Goal: Task Accomplishment & Management: Use online tool/utility

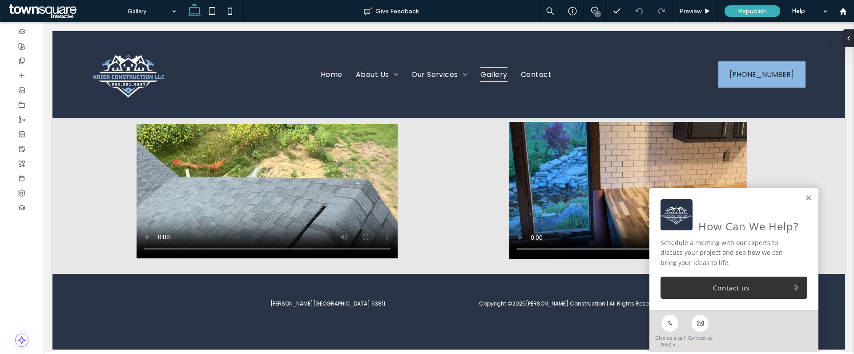
scroll to position [273, 0]
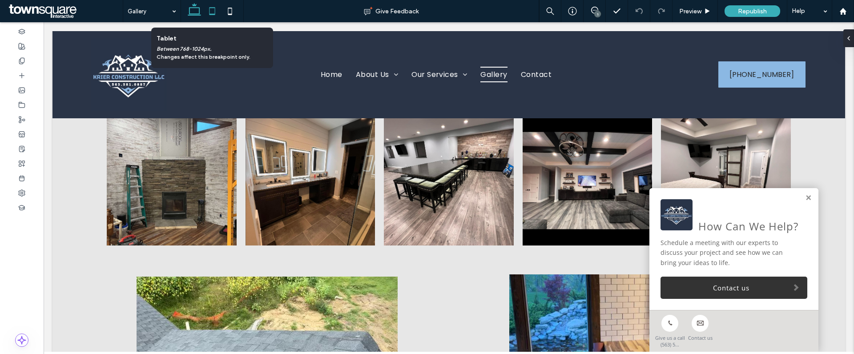
click at [216, 16] on icon at bounding box center [212, 11] width 18 height 18
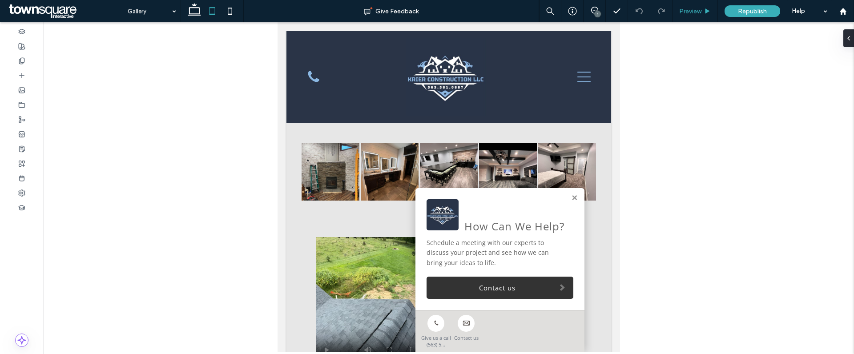
scroll to position [0, 0]
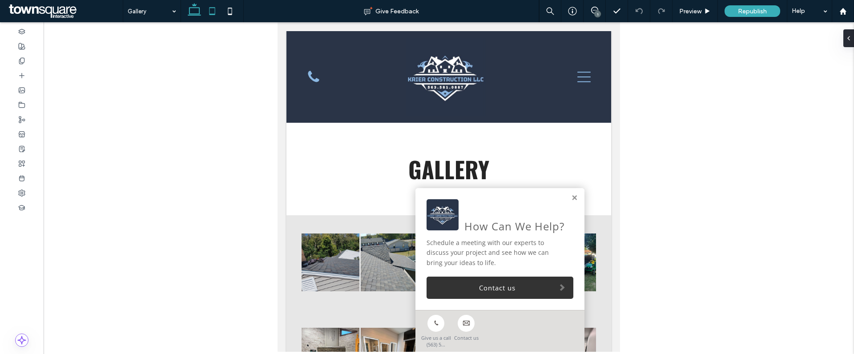
click at [194, 13] on icon at bounding box center [195, 11] width 18 height 18
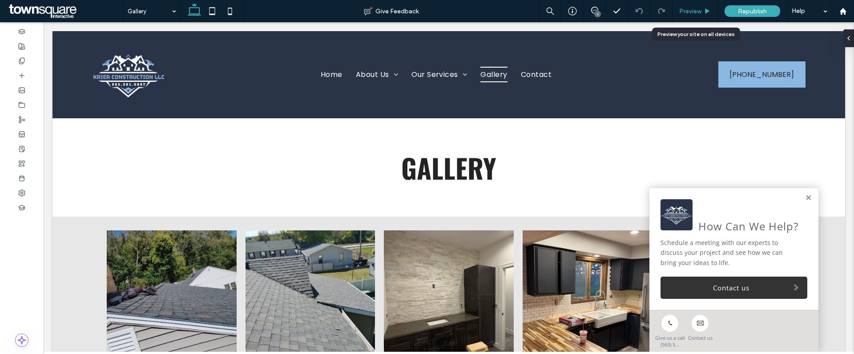
click at [692, 10] on span "Preview" at bounding box center [690, 12] width 22 height 8
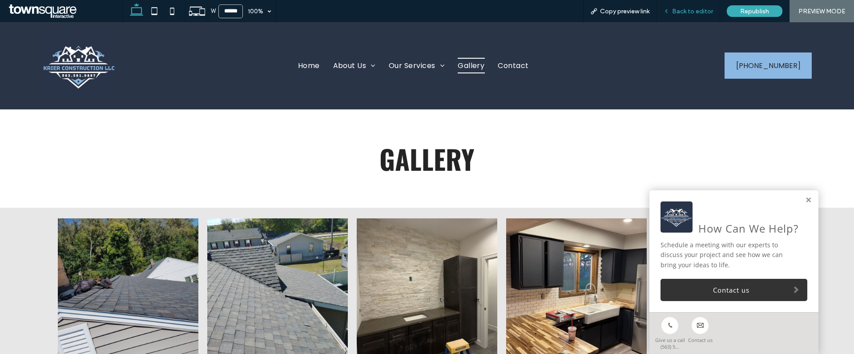
click at [691, 11] on span "Back to editor" at bounding box center [692, 12] width 41 height 8
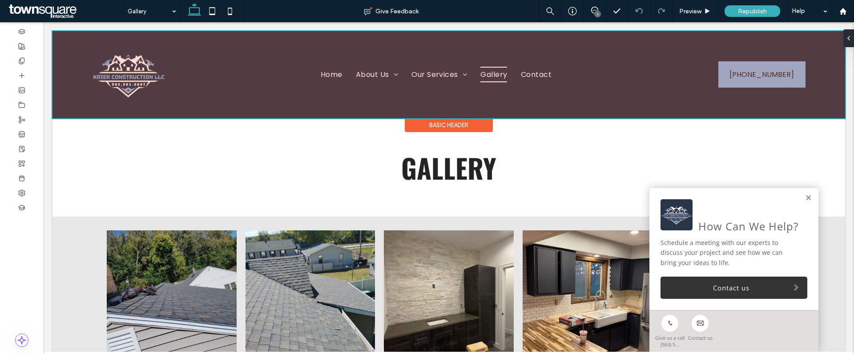
click at [365, 76] on div at bounding box center [449, 74] width 793 height 87
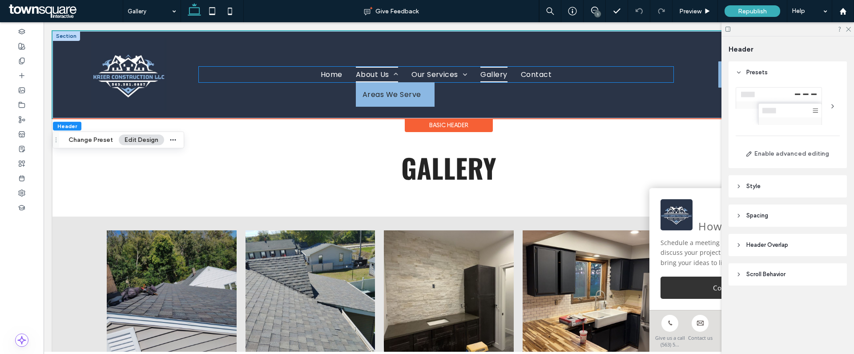
click at [360, 76] on span "About Us" at bounding box center [377, 75] width 42 height 16
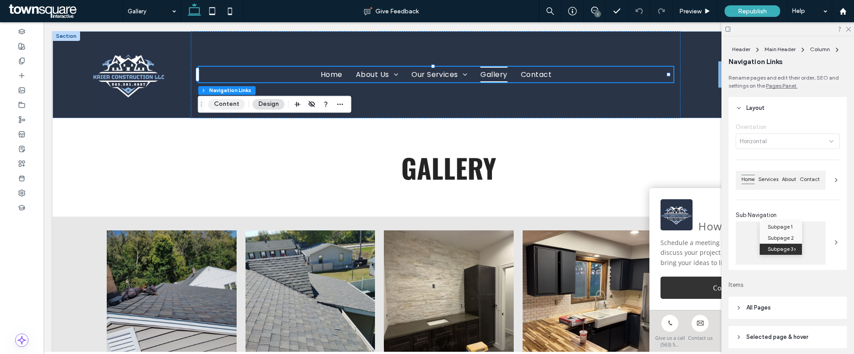
click at [218, 105] on button "Content" at bounding box center [226, 104] width 37 height 11
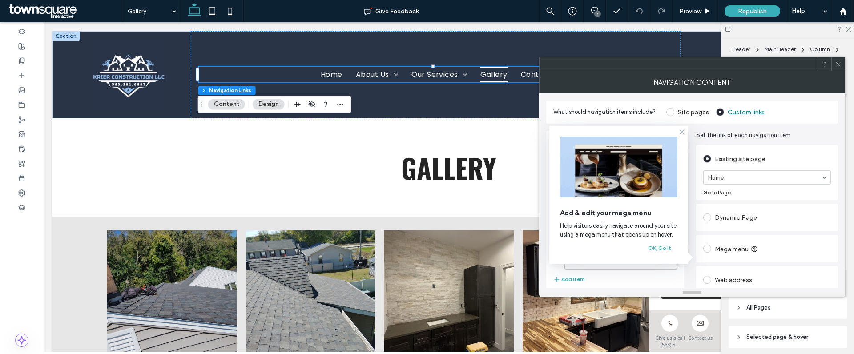
click at [681, 130] on icon at bounding box center [682, 132] width 7 height 7
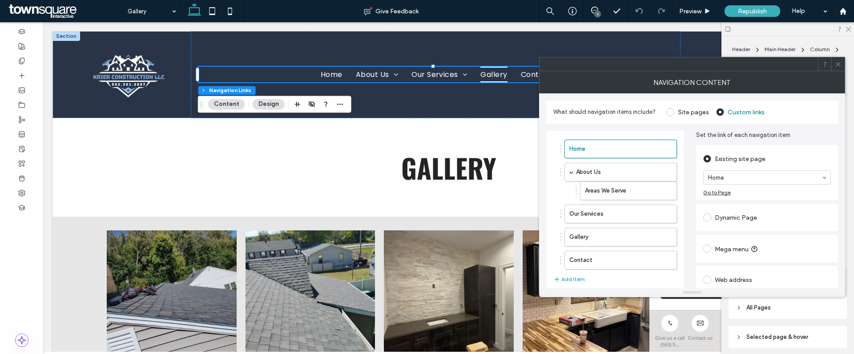
click at [839, 65] on use at bounding box center [838, 64] width 4 height 4
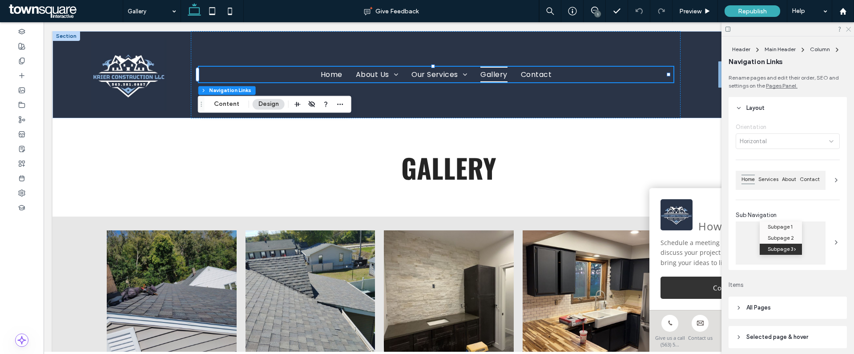
click at [846, 27] on icon at bounding box center [848, 29] width 6 height 6
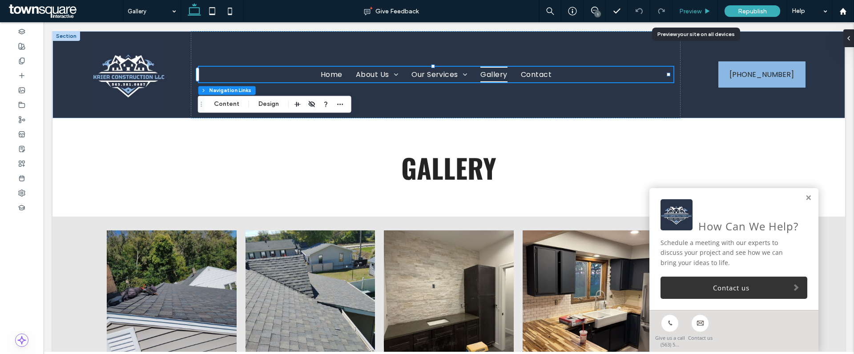
click at [704, 11] on div "Preview" at bounding box center [695, 12] width 45 height 8
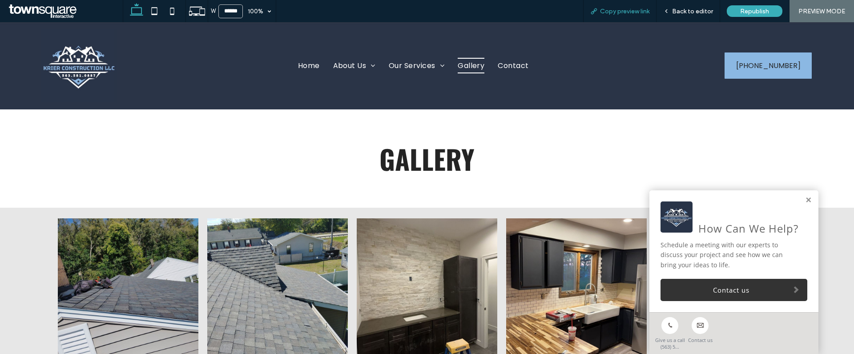
click at [632, 14] on span "Copy preview link" at bounding box center [624, 12] width 49 height 8
click at [627, 12] on span "Copy preview link" at bounding box center [624, 12] width 49 height 8
